Goal: Information Seeking & Learning: Compare options

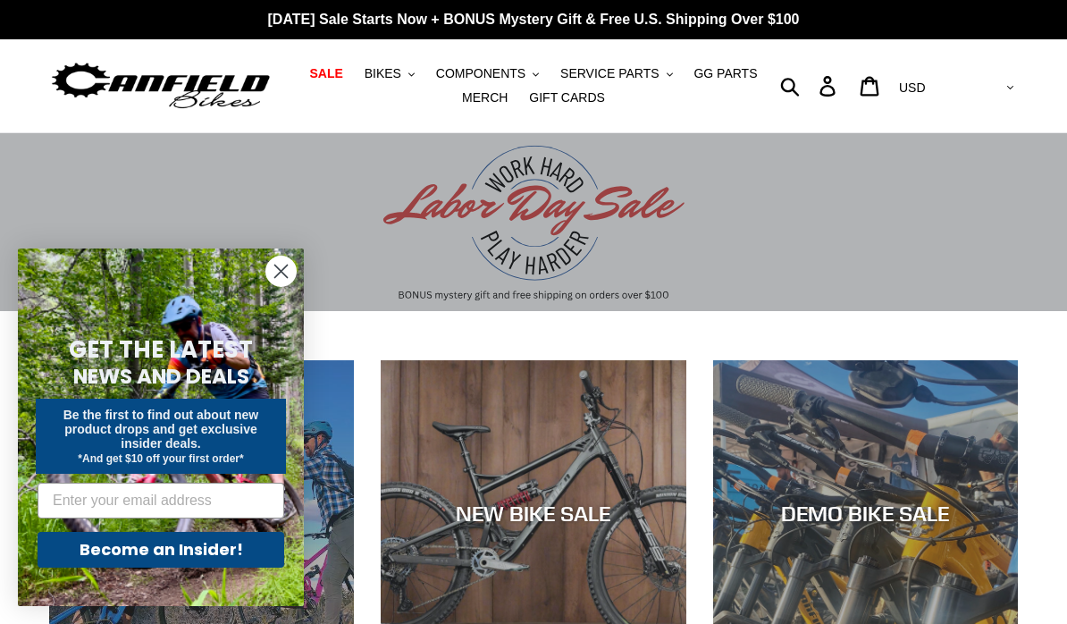
click at [282, 276] on circle "Close dialog" at bounding box center [280, 270] width 29 height 29
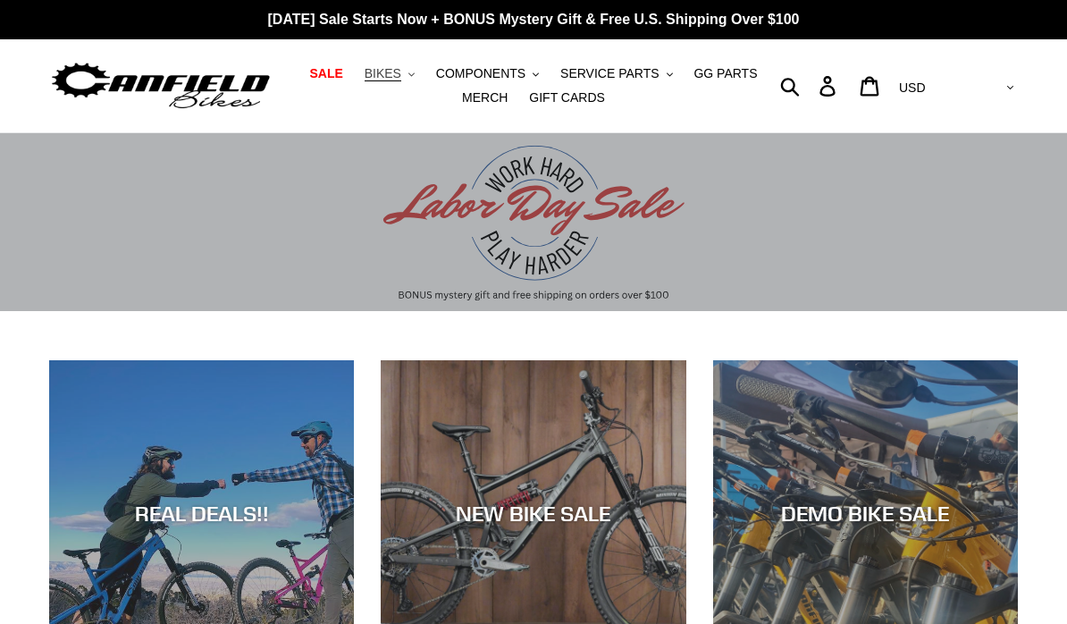
click at [409, 74] on button "BIKES .cls-1{fill:#231f20}" at bounding box center [390, 74] width 68 height 24
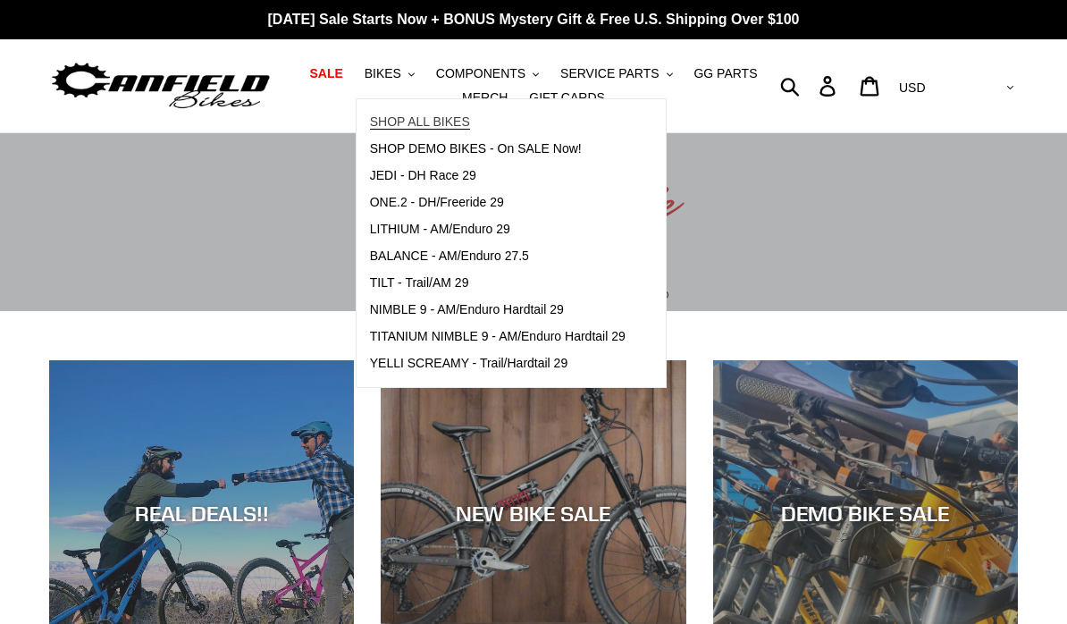
click at [395, 120] on span "SHOP ALL BIKES" at bounding box center [420, 121] width 100 height 15
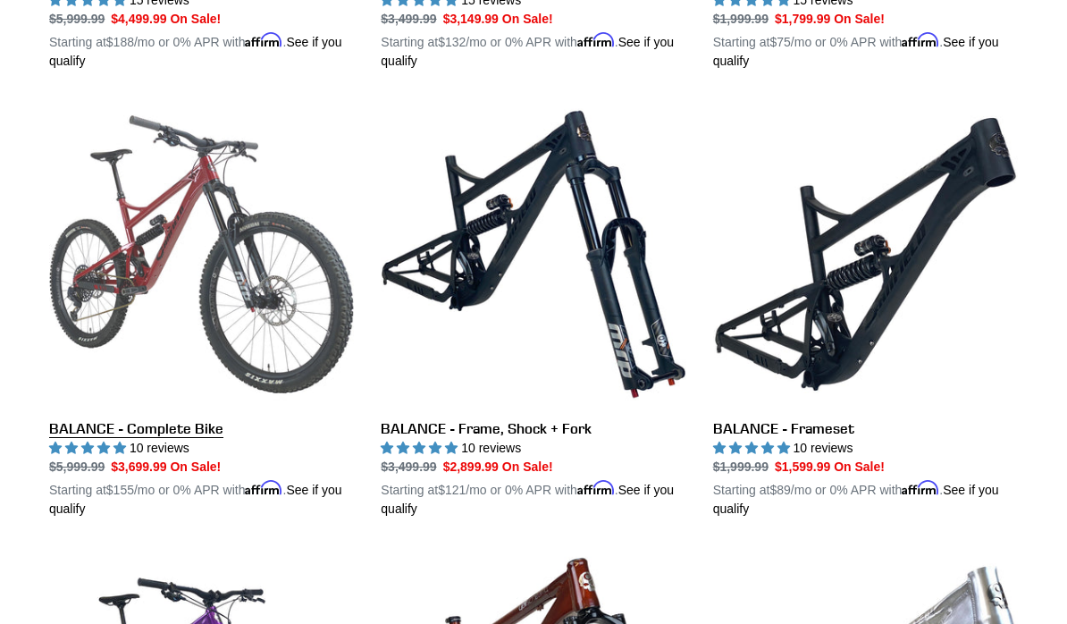
scroll to position [926, 0]
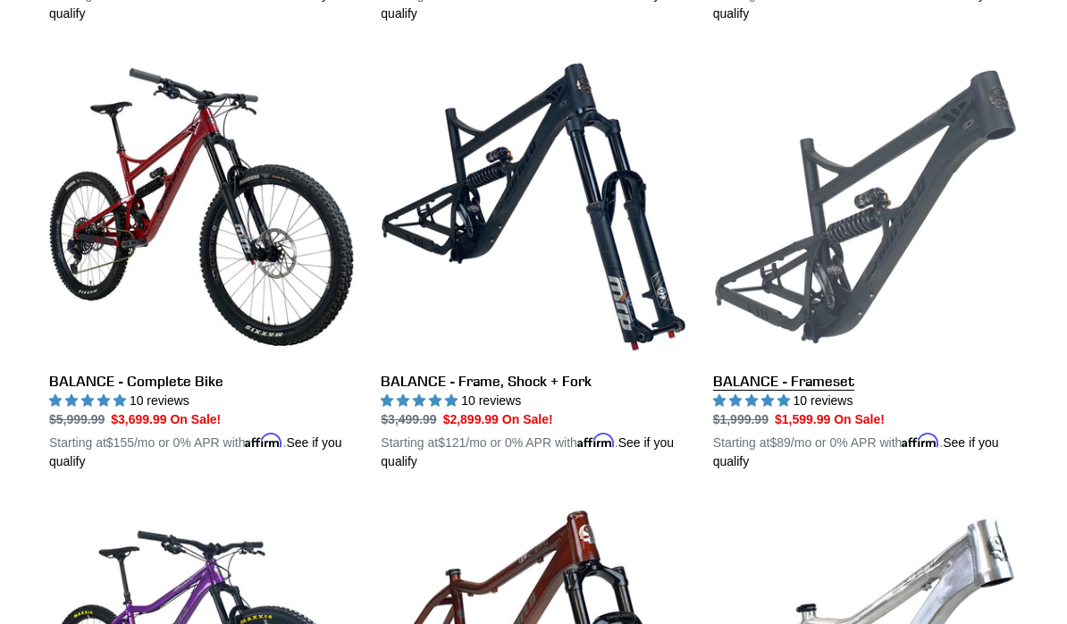
click at [805, 256] on link "BALANCE - Frameset" at bounding box center [865, 263] width 305 height 416
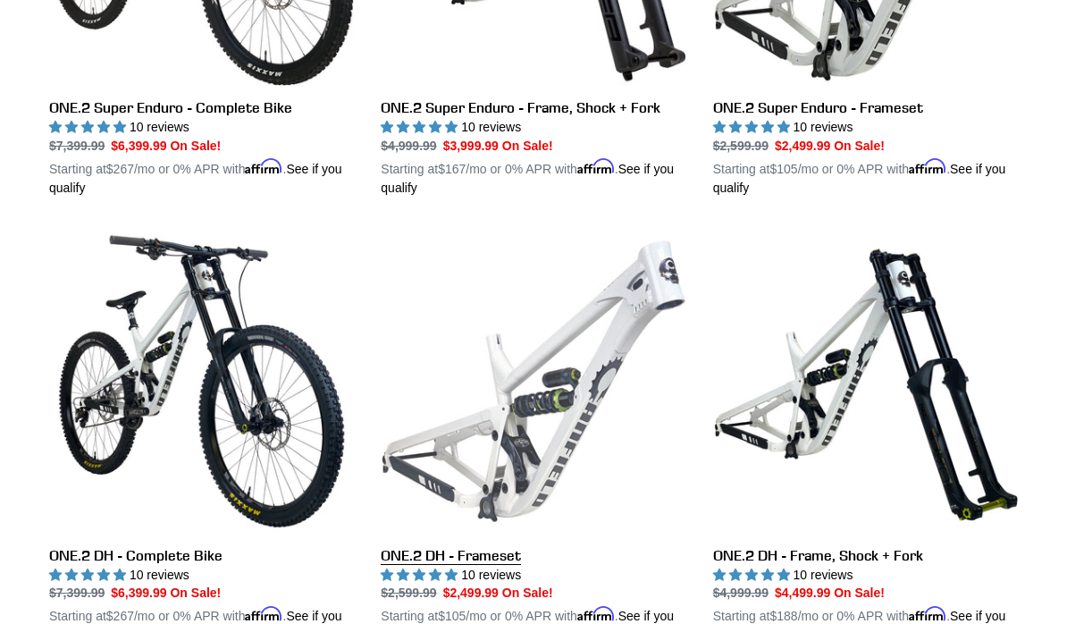
scroll to position [2988, 0]
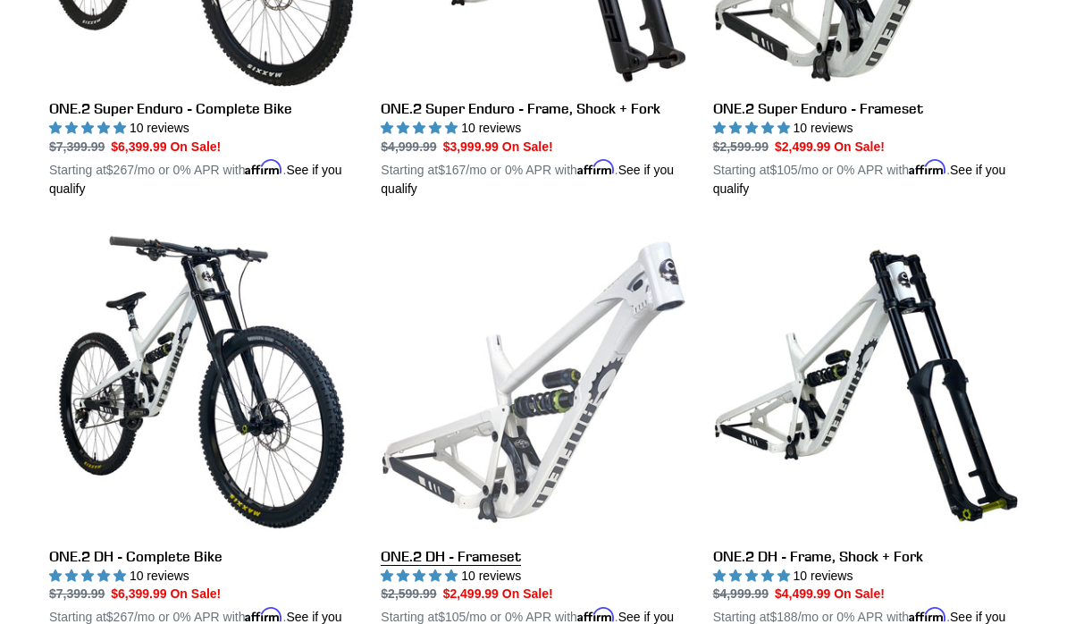
click at [526, 616] on link "ONE.2 DH - Frameset" at bounding box center [533, 439] width 305 height 416
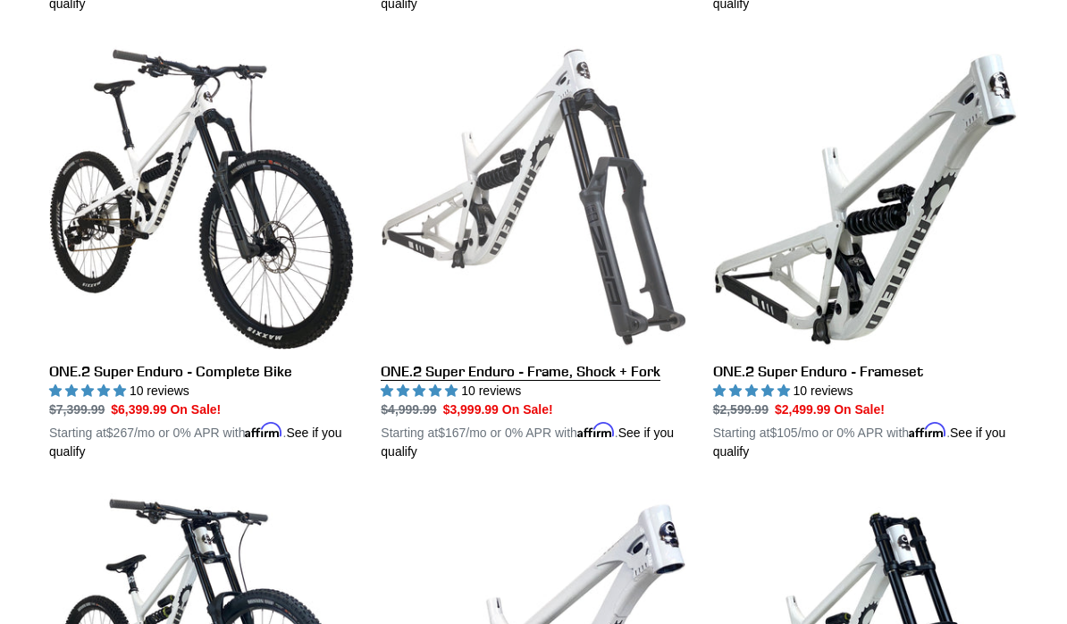
scroll to position [2725, 0]
click at [484, 219] on link "ONE.2 Super Enduro - Frame, Shock + Fork" at bounding box center [533, 254] width 305 height 416
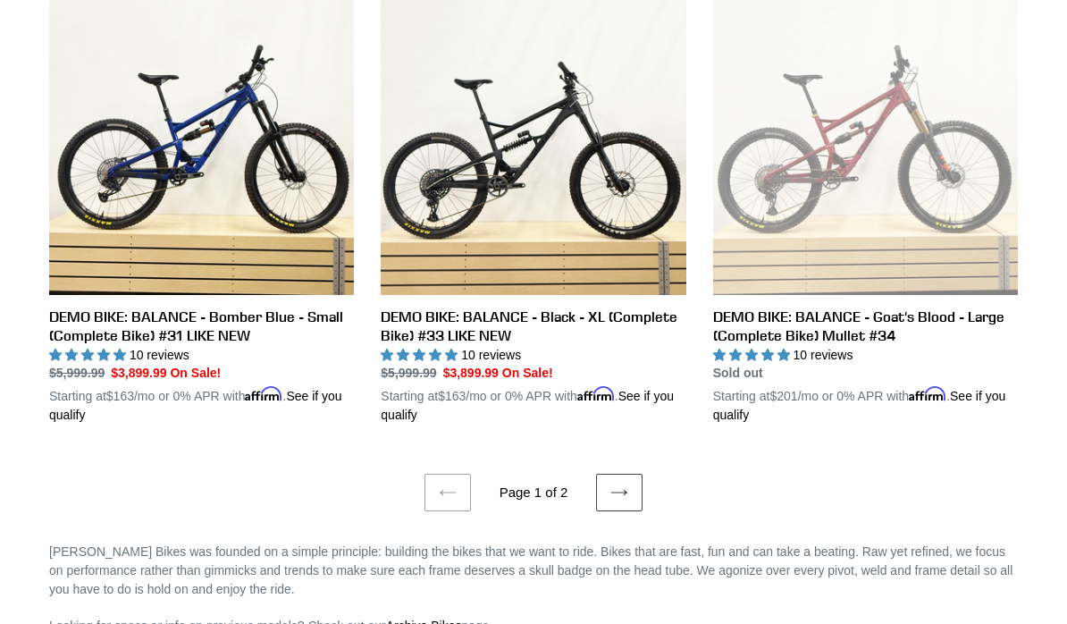
scroll to position [3676, 0]
click at [630, 477] on link "Next page" at bounding box center [619, 493] width 46 height 38
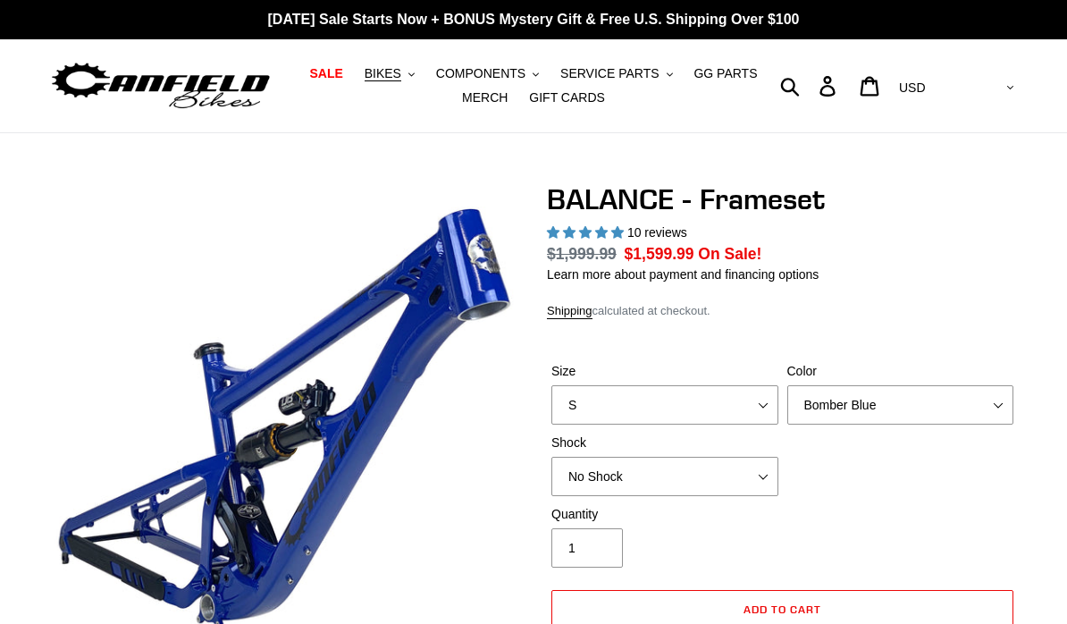
select select "highest-rating"
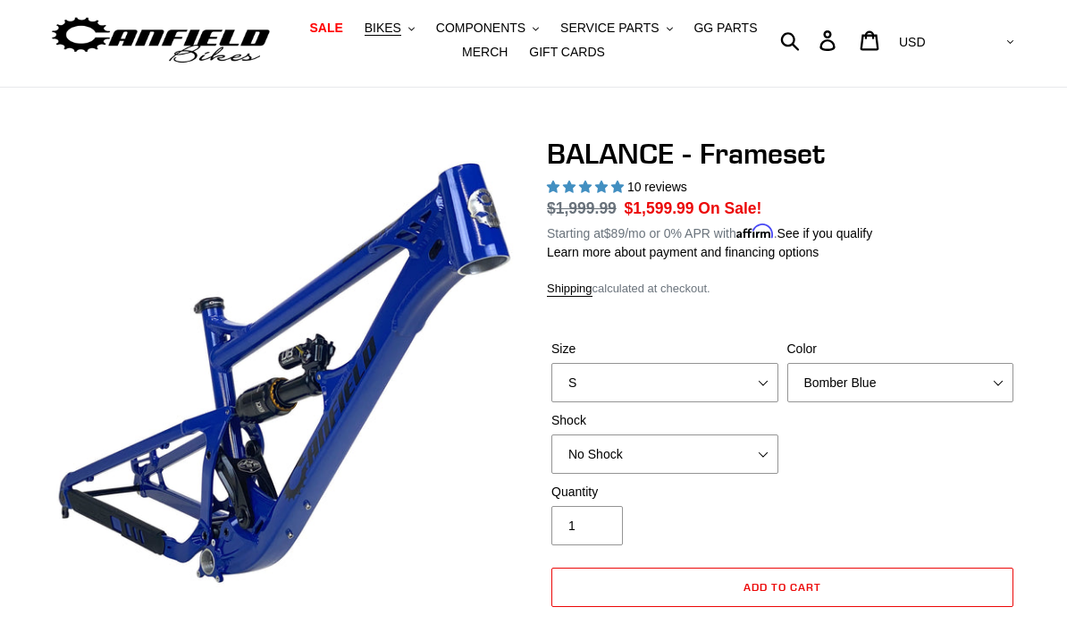
scroll to position [49, 0]
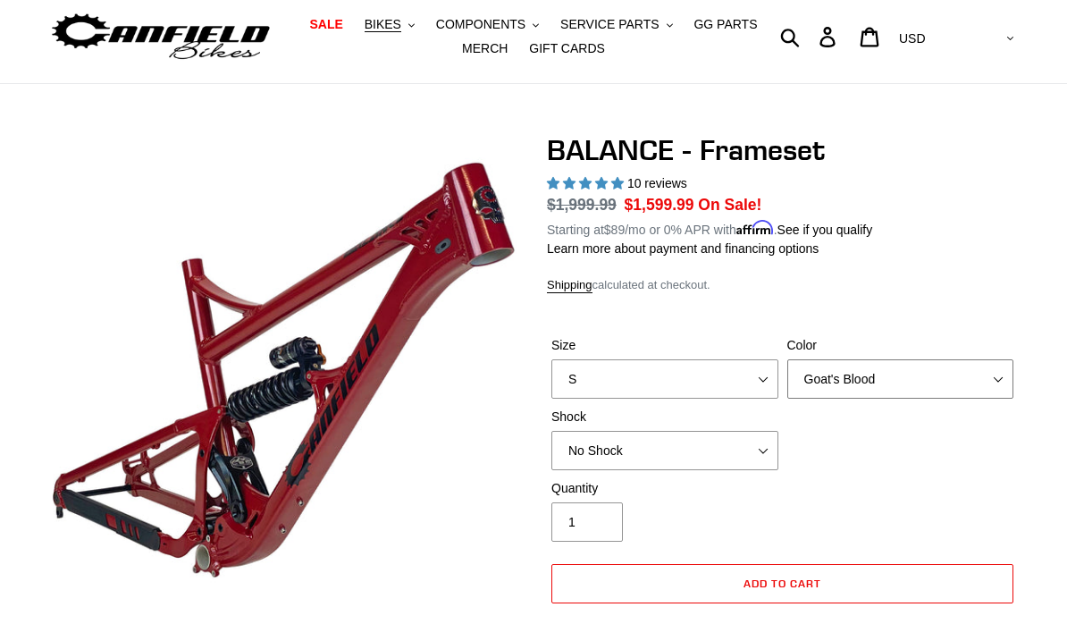
select select "Stealth Black"
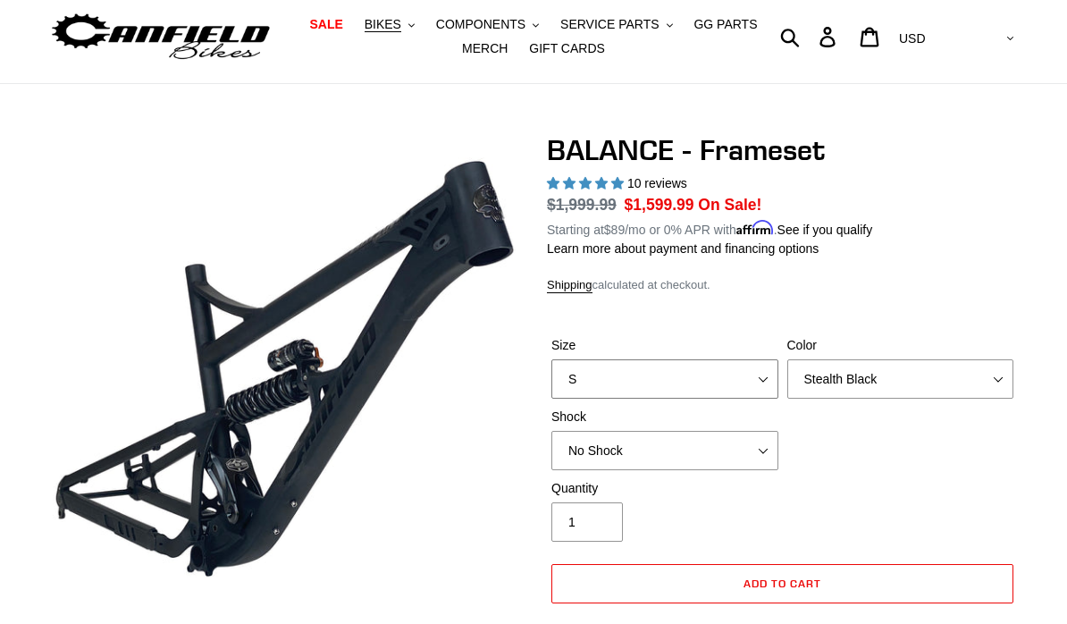
select select "L"
click at [911, 499] on div "Quantity 1" at bounding box center [782, 514] width 471 height 71
select select "No Shock"
click at [844, 479] on div "Quantity 1" at bounding box center [782, 514] width 471 height 71
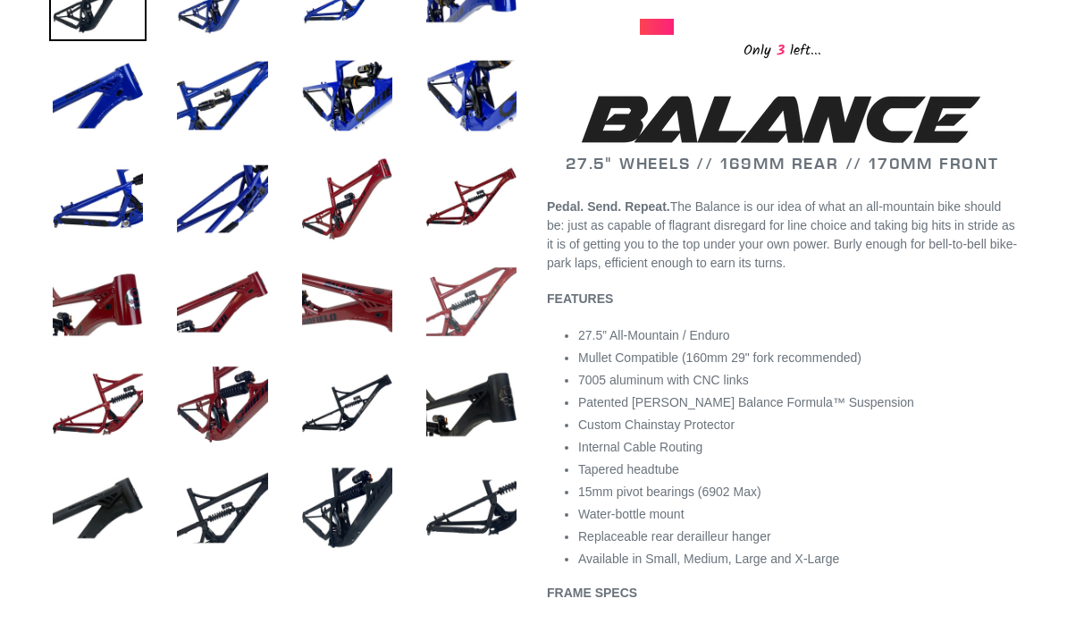
scroll to position [738, 0]
click at [366, 483] on img at bounding box center [346, 506] width 97 height 97
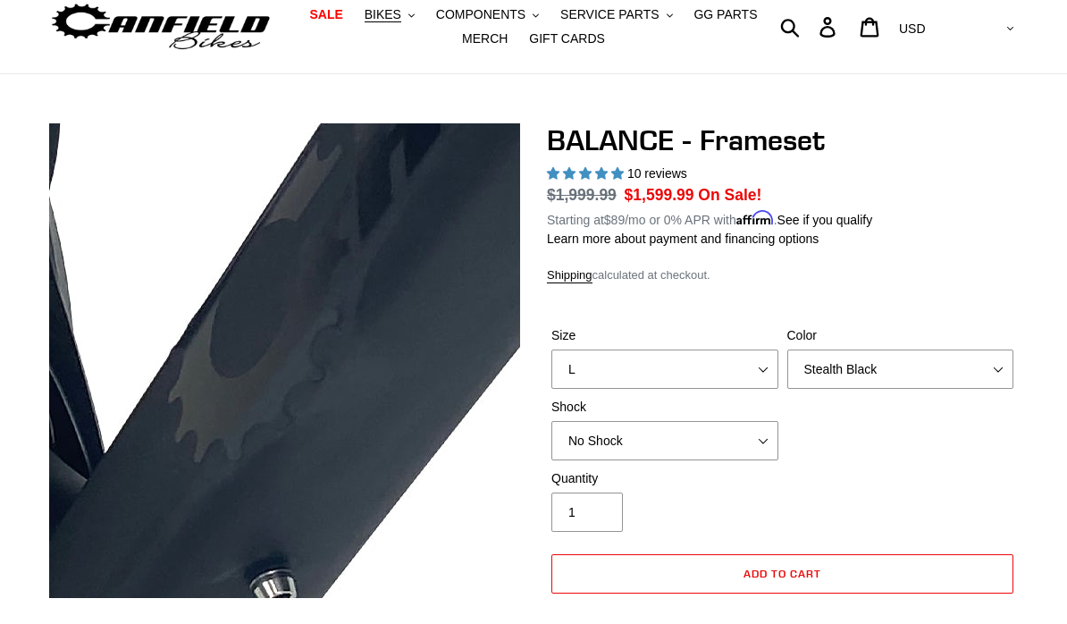
scroll to position [0, 0]
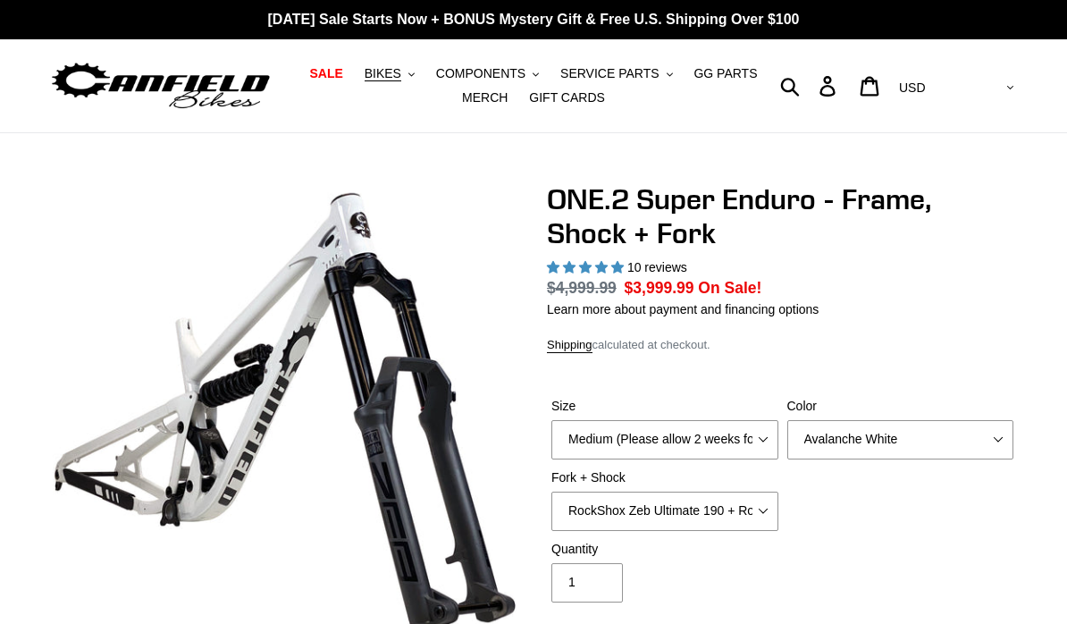
select select "highest-rating"
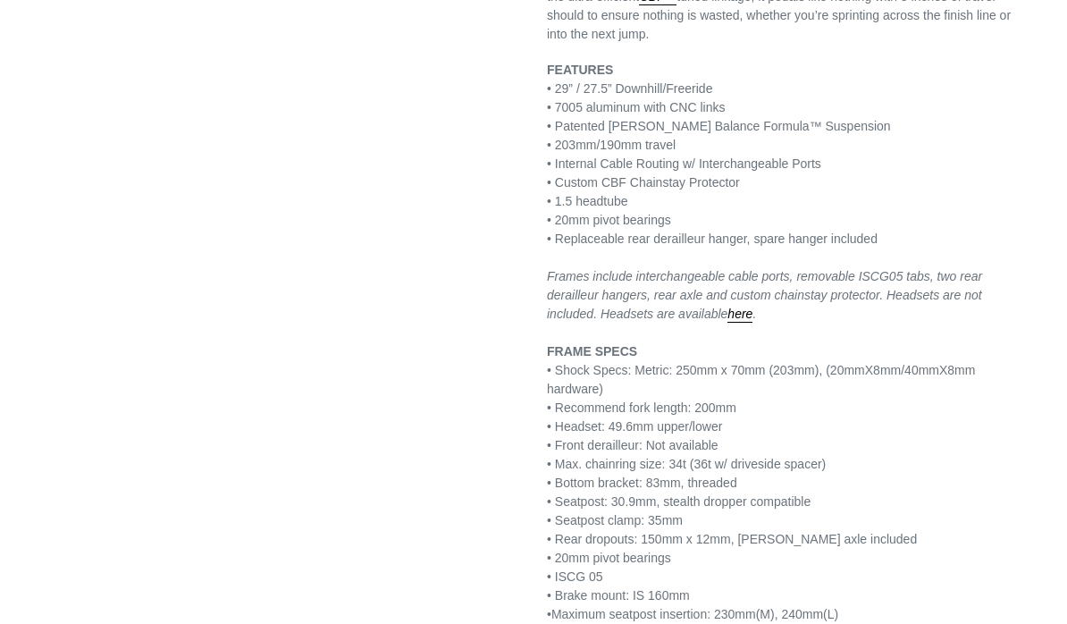
scroll to position [1208, 0]
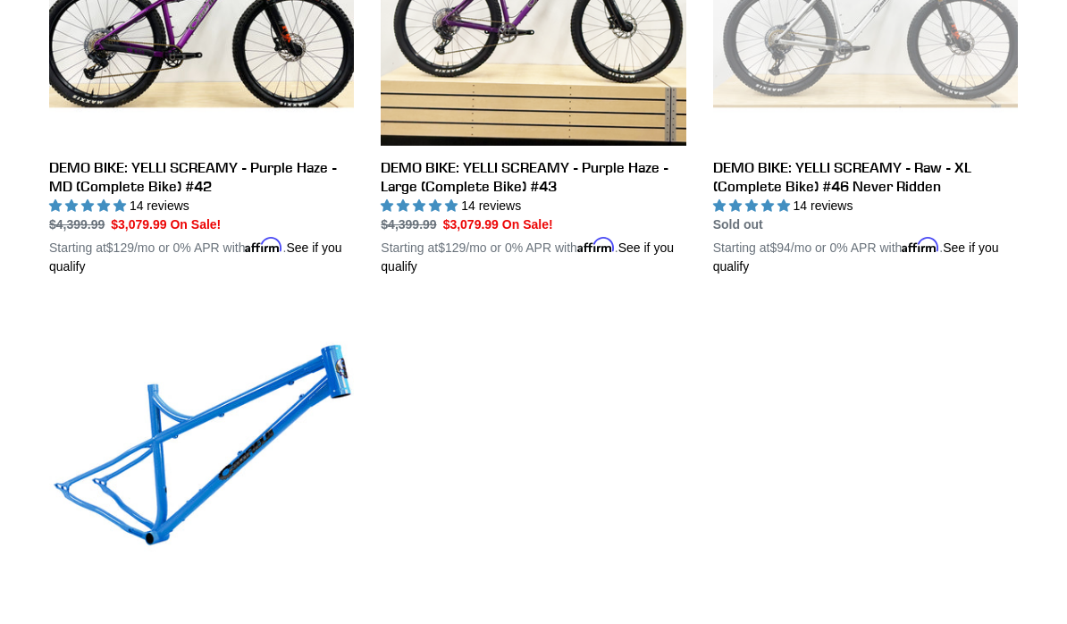
scroll to position [2565, 0]
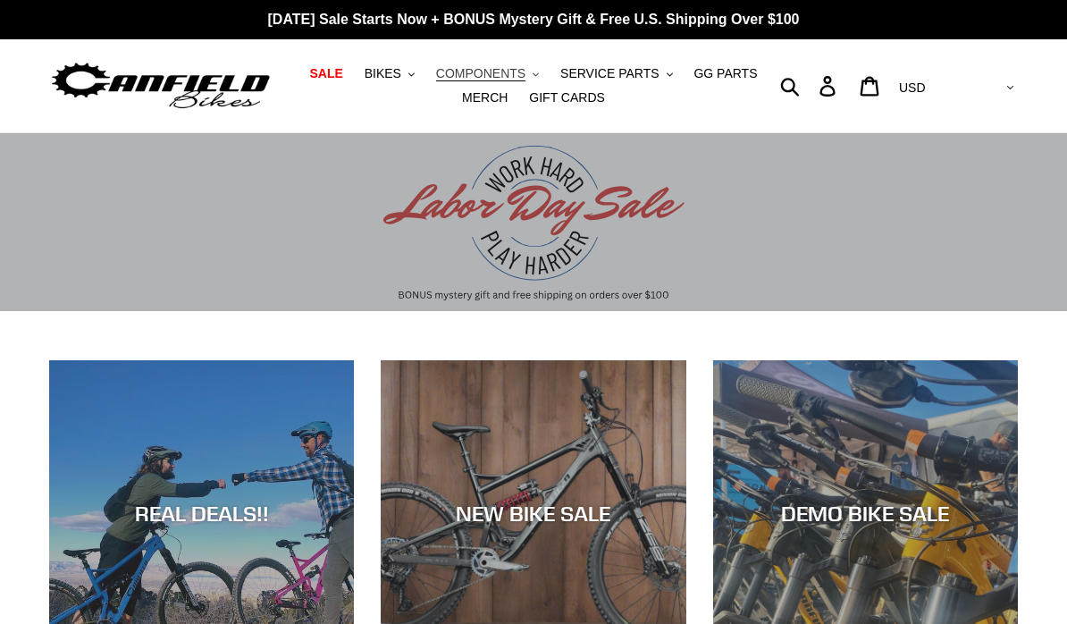
click at [515, 74] on span "COMPONENTS" at bounding box center [480, 73] width 89 height 15
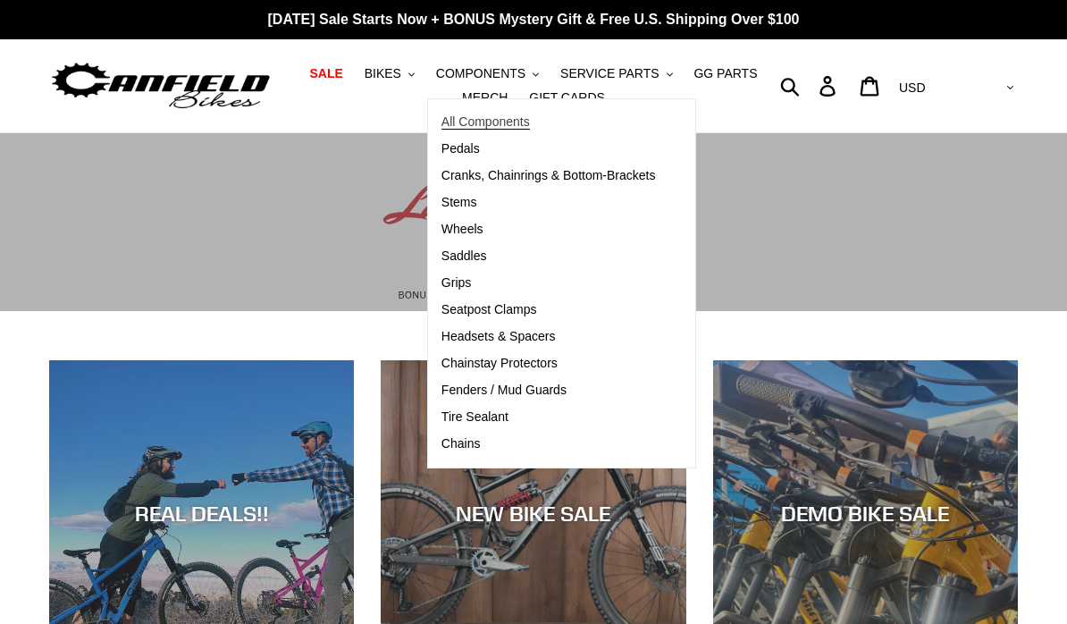
click at [491, 122] on span "All Components" at bounding box center [485, 121] width 88 height 15
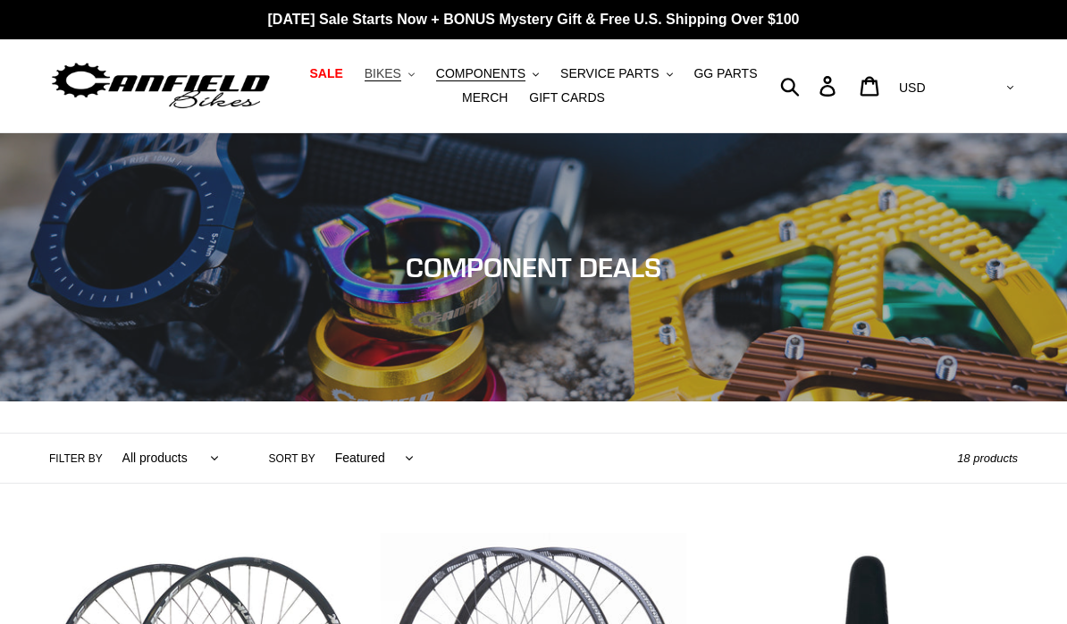
click at [405, 73] on button "BIKES .cls-1{fill:#231f20}" at bounding box center [390, 74] width 68 height 24
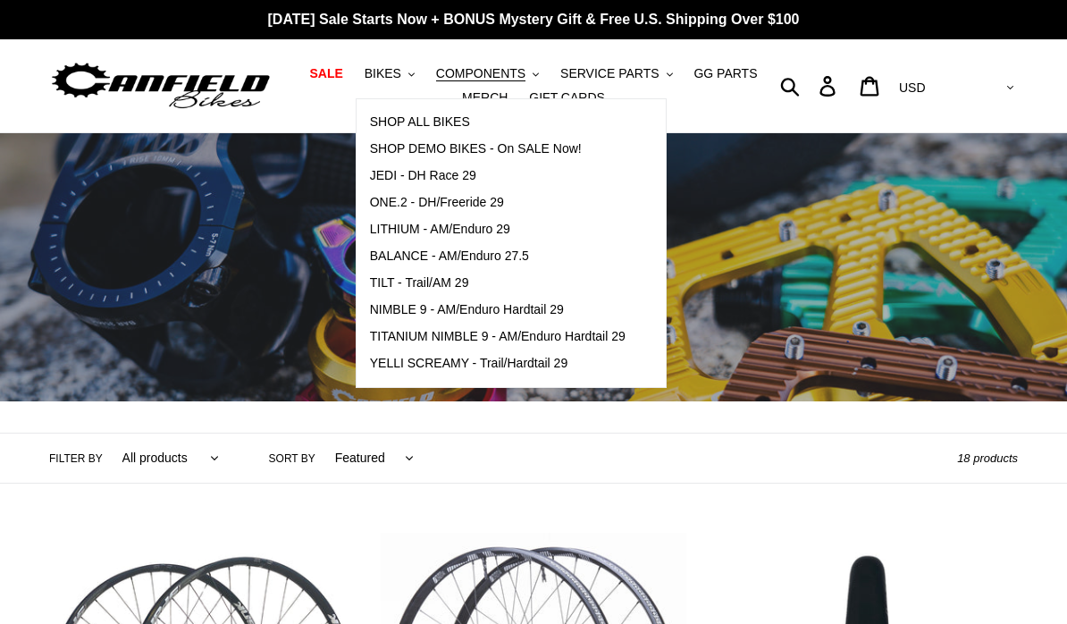
click at [285, 271] on h1 "Collection: COMPONENT DEALS" at bounding box center [533, 267] width 1067 height 32
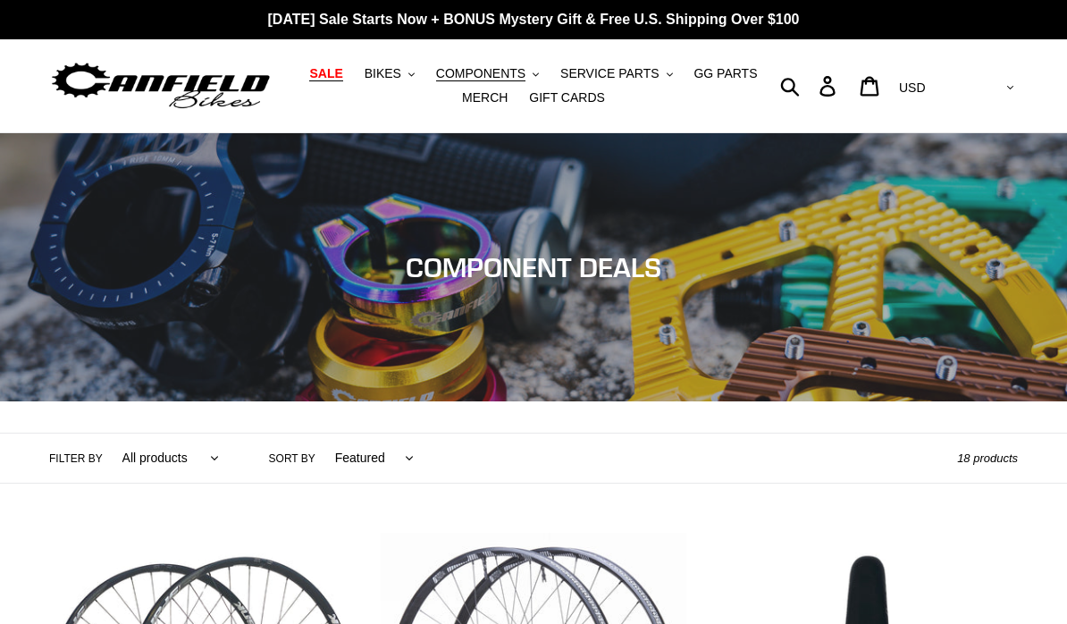
click at [329, 72] on span "SALE" at bounding box center [325, 73] width 33 height 15
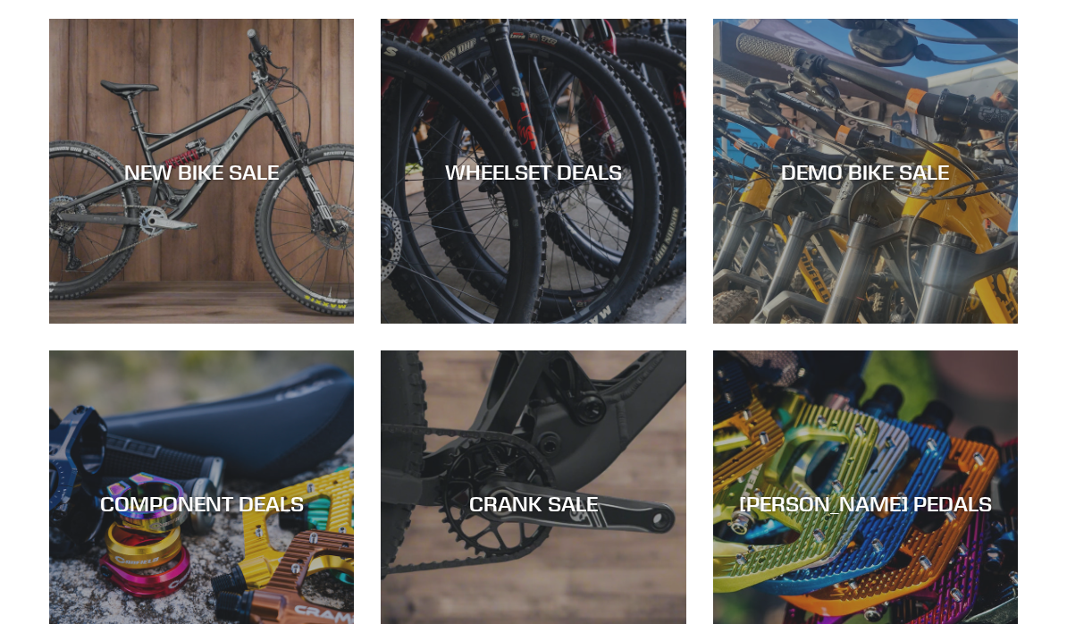
scroll to position [522, 0]
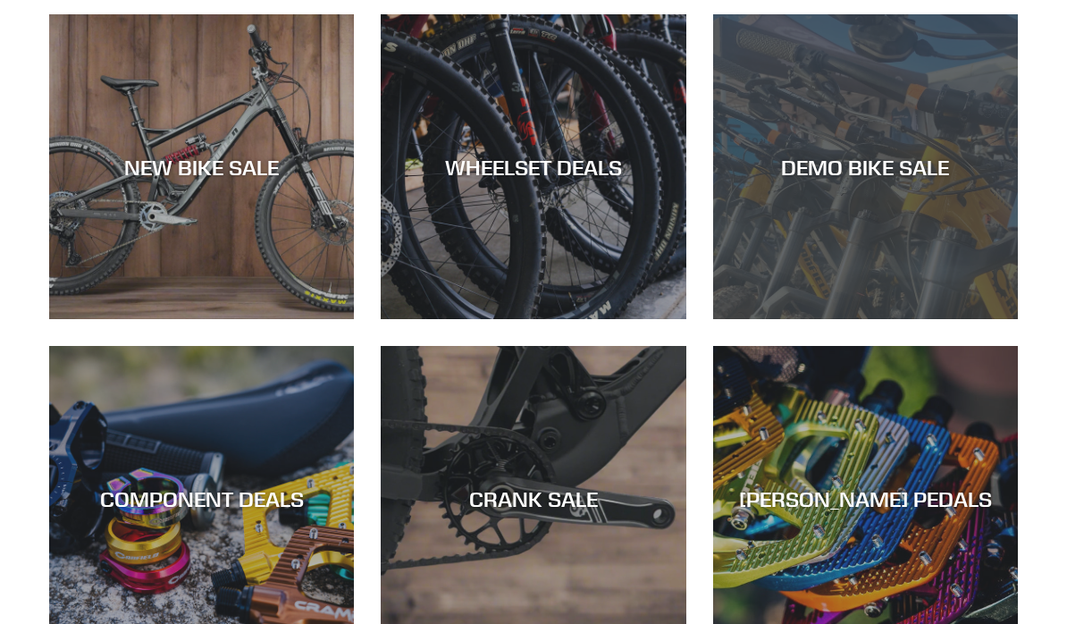
click at [827, 172] on div "DEMO BIKE SALE" at bounding box center [865, 168] width 305 height 26
